Goal: Find specific page/section: Find specific page/section

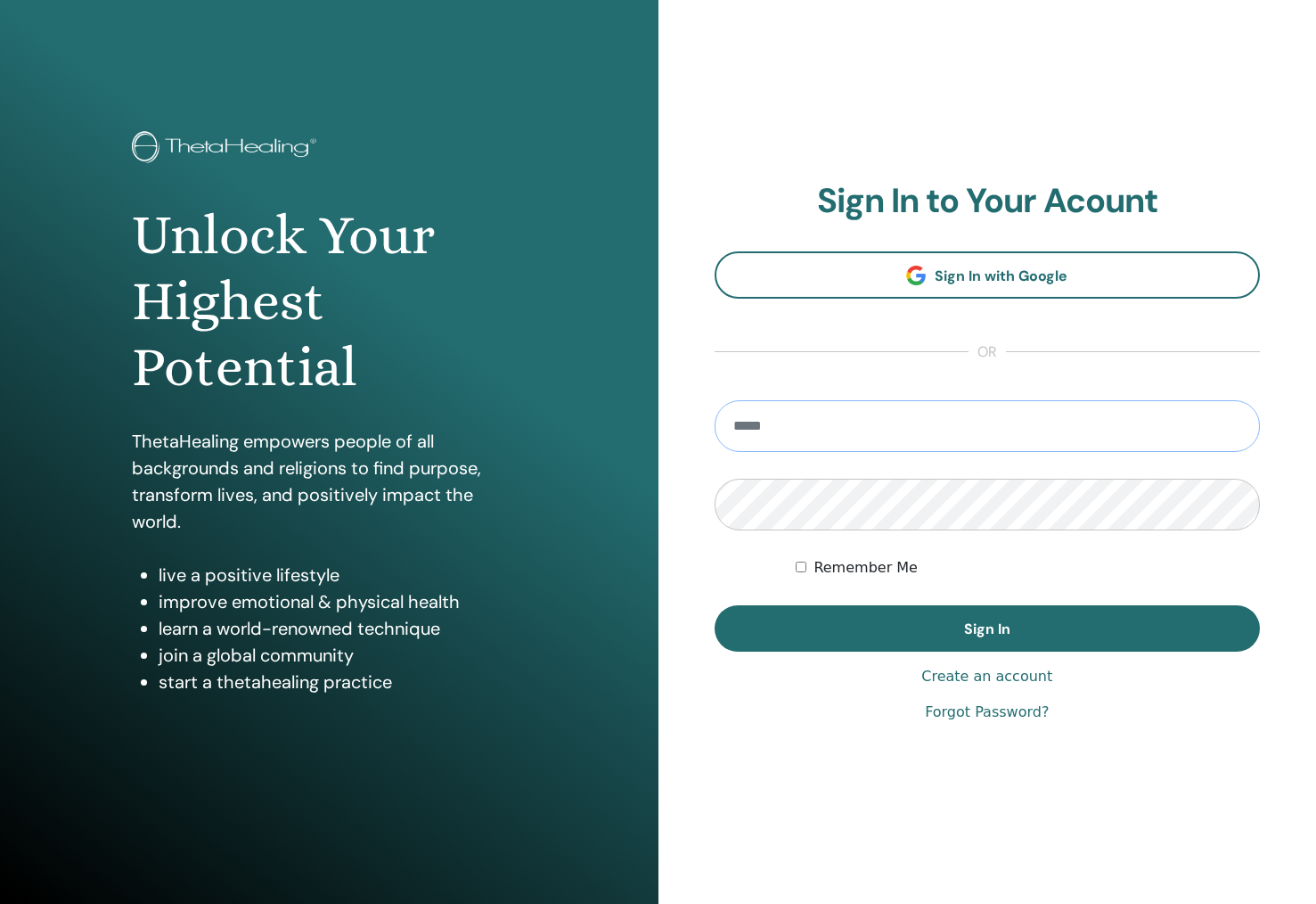
type input "**********"
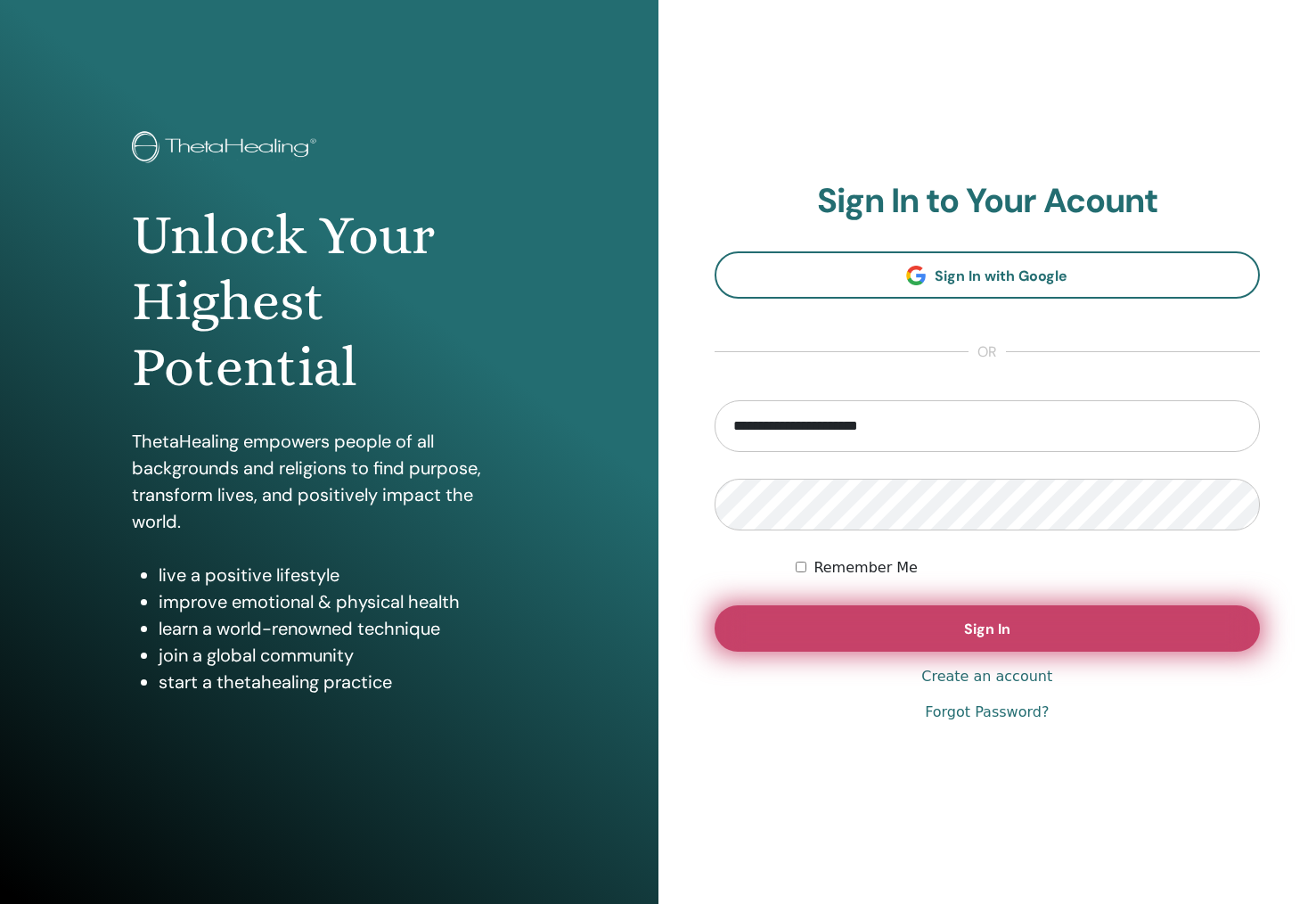
click at [895, 643] on button "Sign In" at bounding box center [988, 628] width 547 height 46
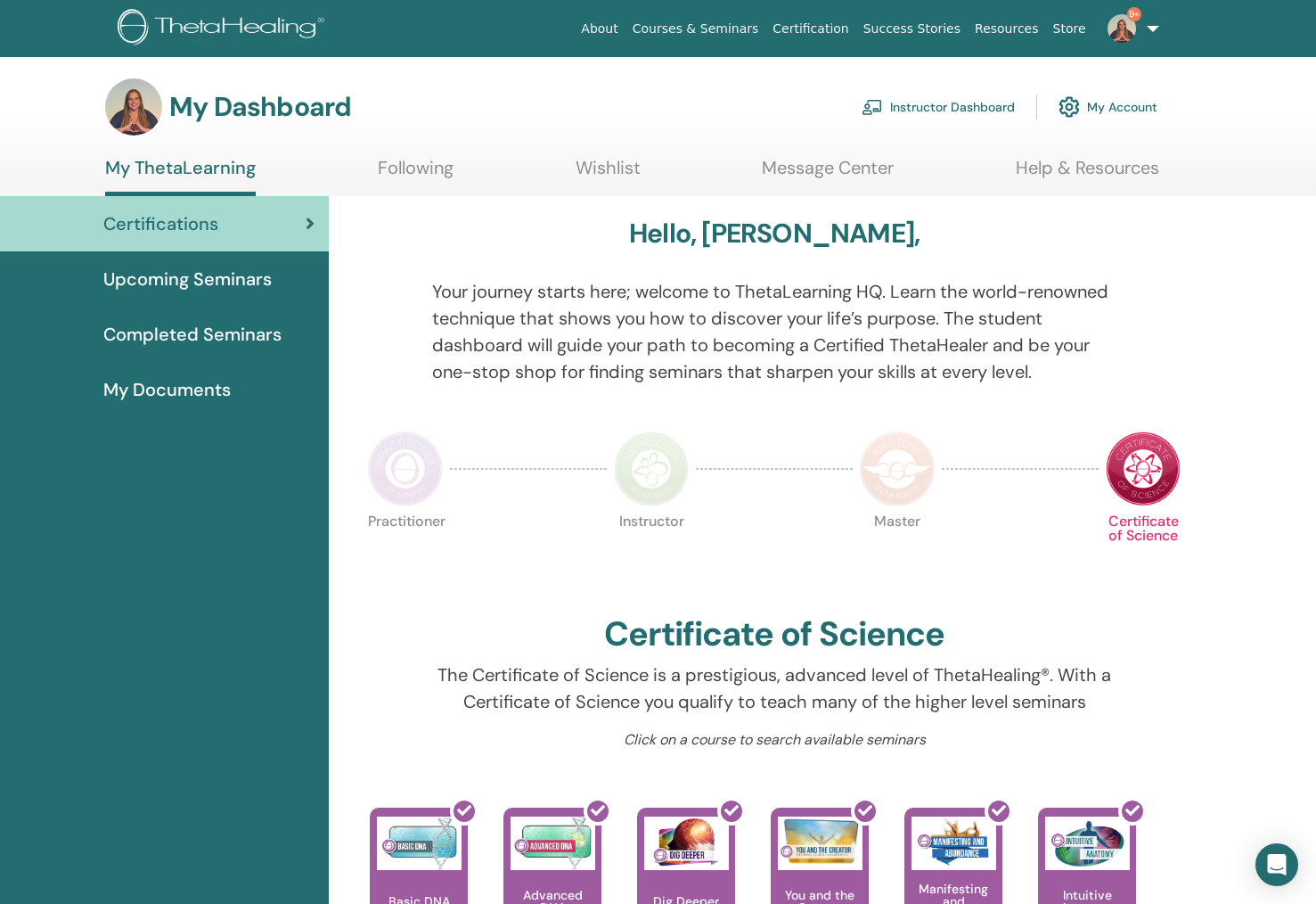
click at [922, 108] on link "Instructor Dashboard" at bounding box center [938, 106] width 153 height 39
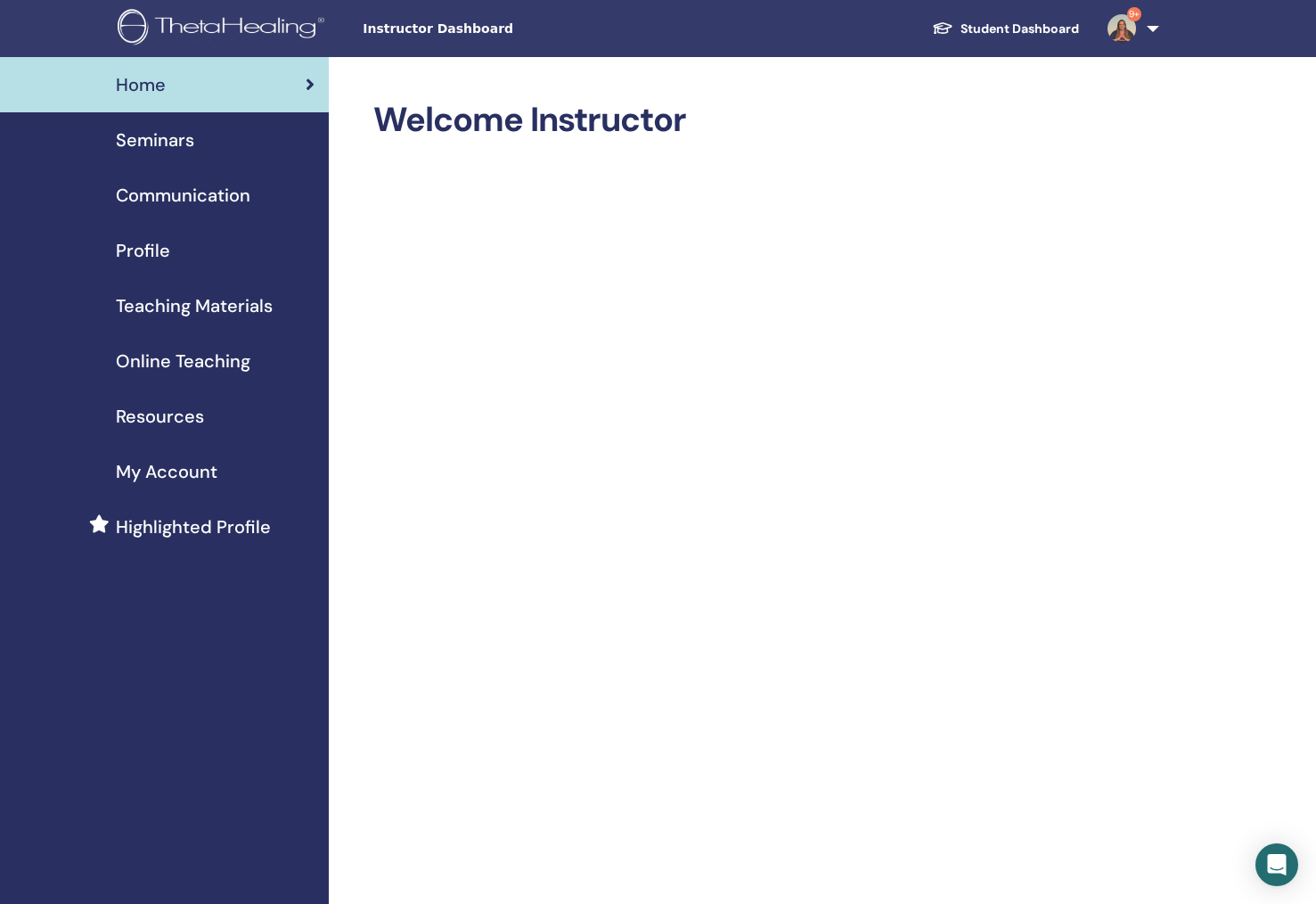
scroll to position [4, 0]
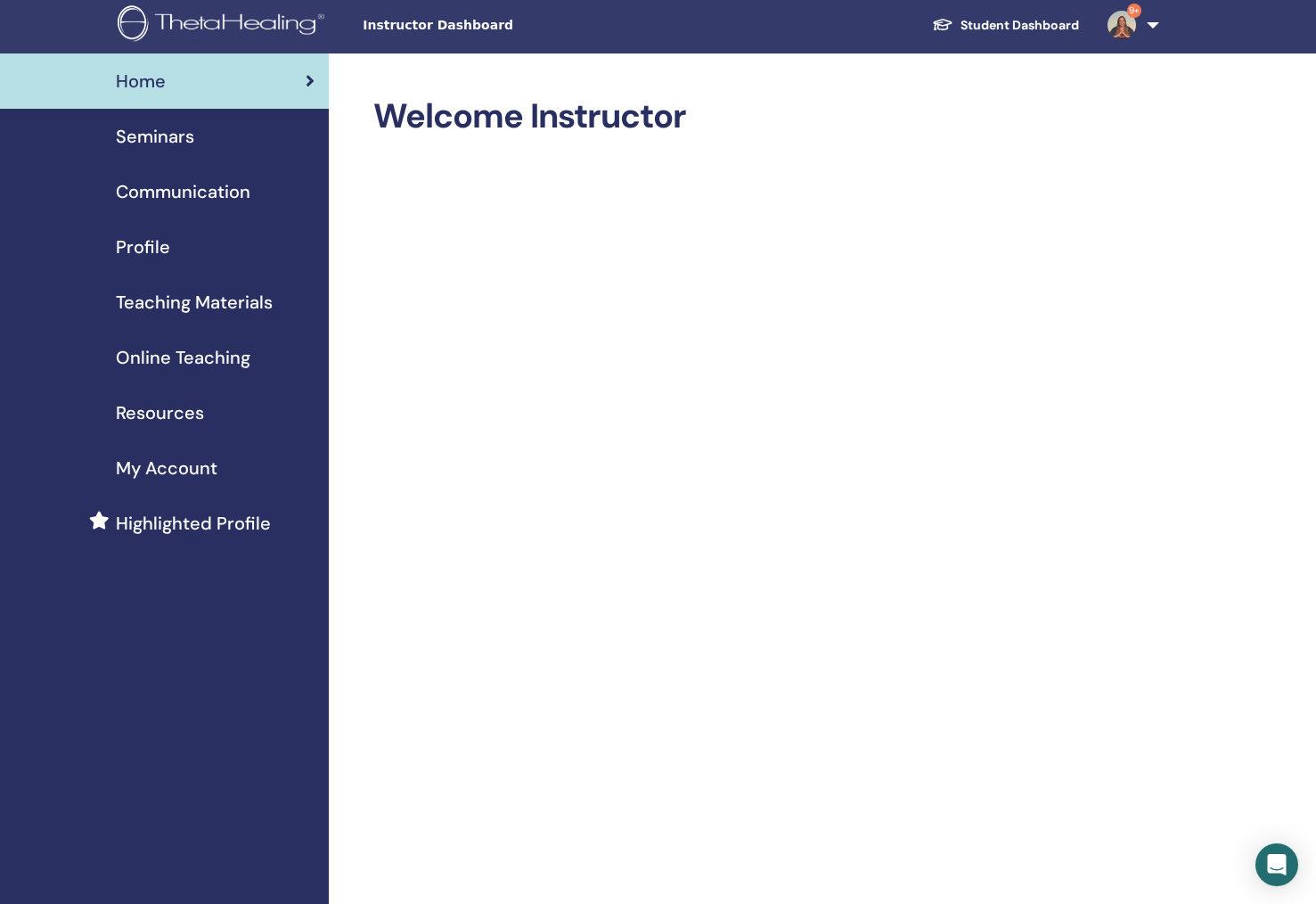
click at [176, 303] on span "Teaching Materials" at bounding box center [194, 302] width 157 height 27
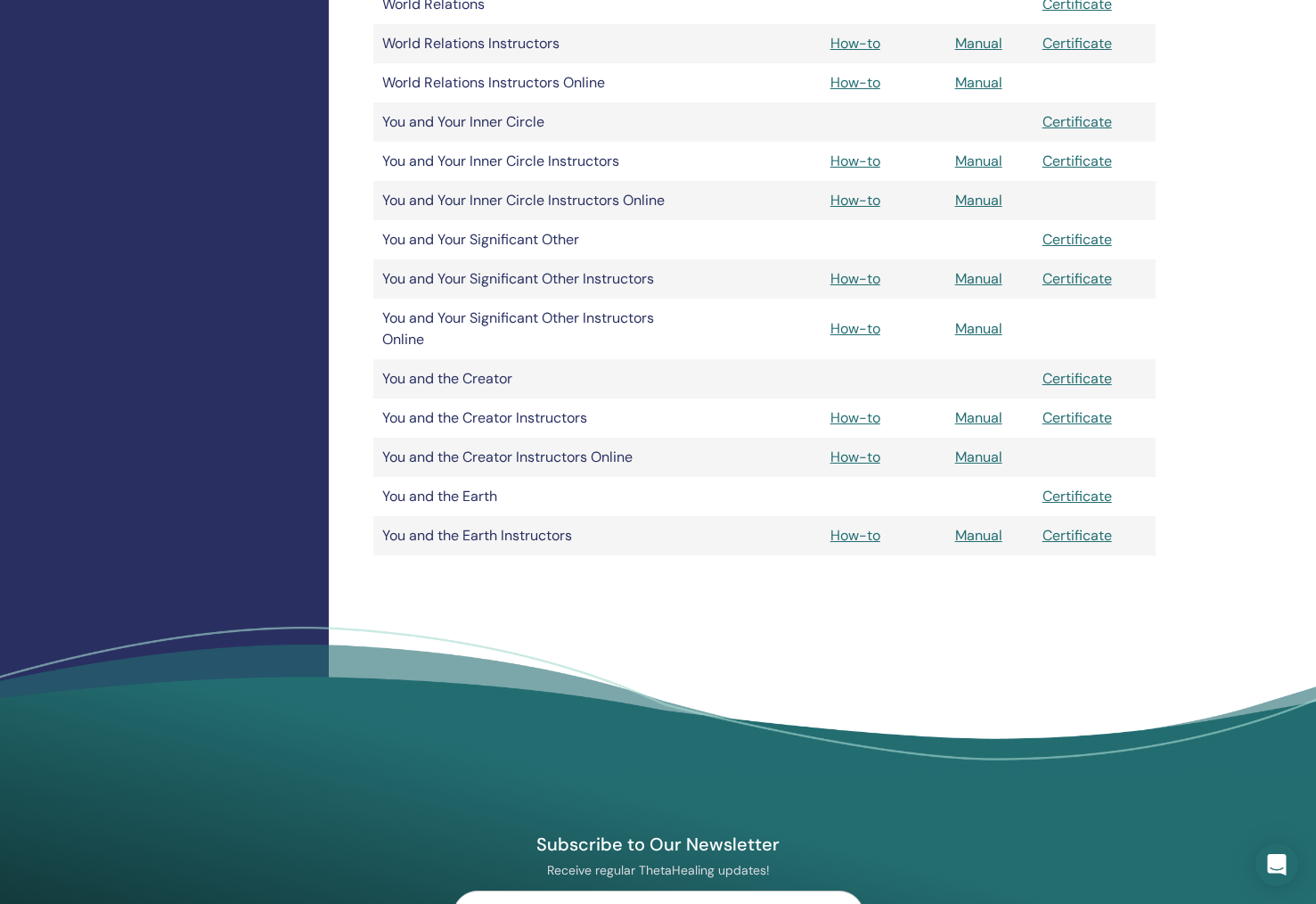
scroll to position [3682, 0]
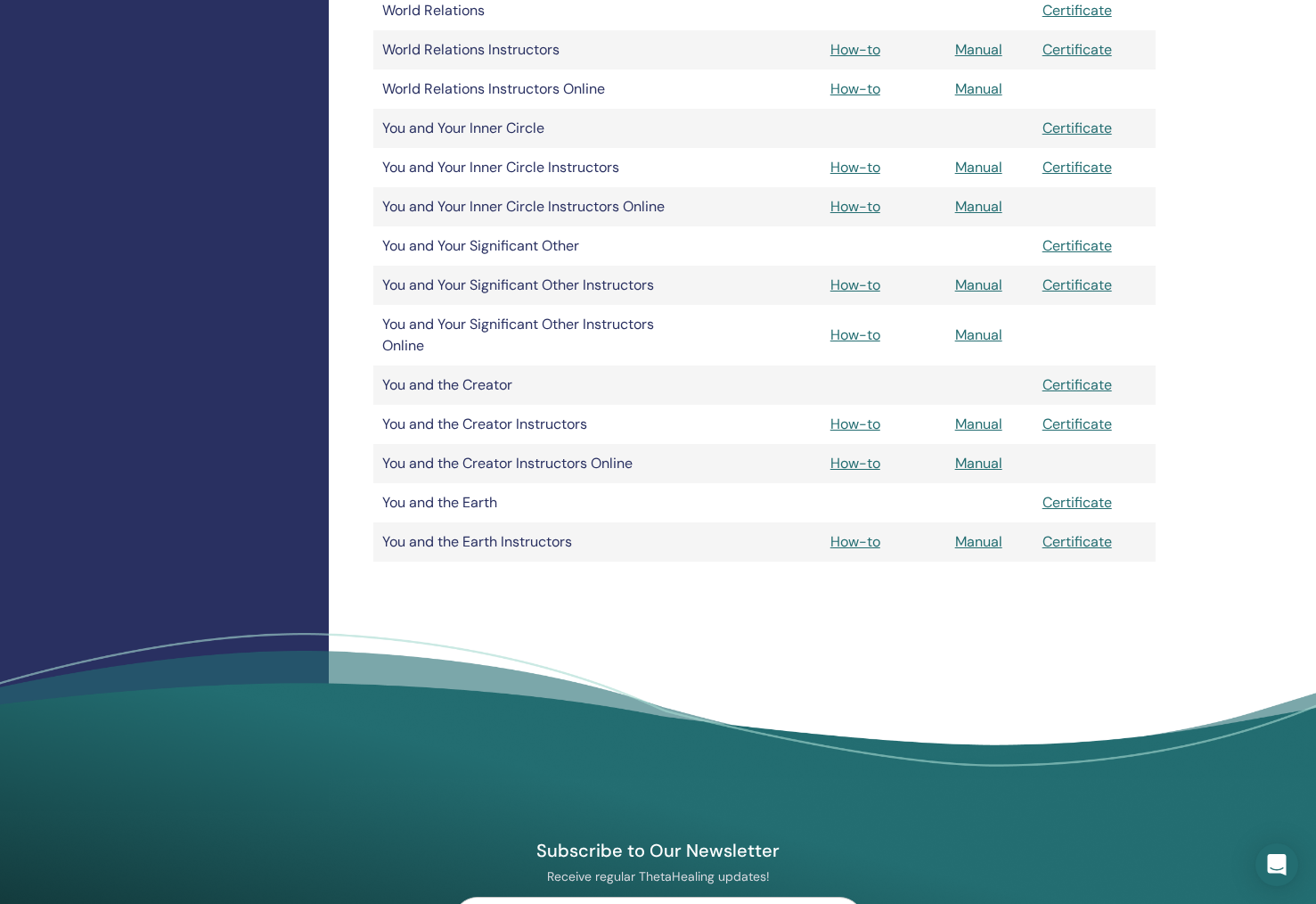
click at [853, 419] on link "How-to" at bounding box center [855, 424] width 50 height 19
